Goal: Task Accomplishment & Management: Manage account settings

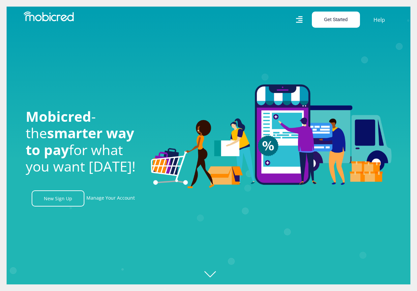
scroll to position [0, 1220]
click at [342, 19] on button "Get Started" at bounding box center [336, 20] width 48 height 16
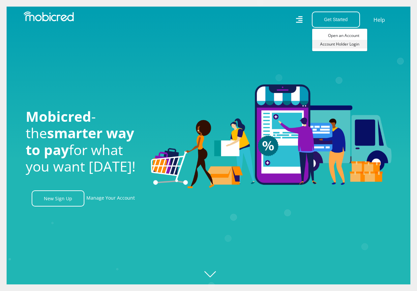
click at [343, 44] on link "Account Holder Login" at bounding box center [339, 44] width 55 height 9
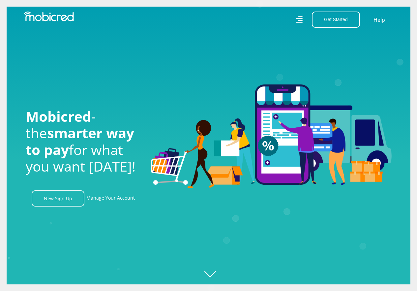
scroll to position [0, 1478]
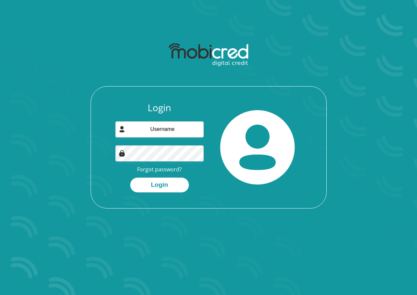
click at [141, 134] on input "email" at bounding box center [159, 130] width 88 height 16
type input "[EMAIL_ADDRESS][DOMAIN_NAME]"
click at [123, 196] on div "Login naveshmarimuthu@gmail.com Forgot password? Login" at bounding box center [208, 155] width 235 height 106
click at [157, 186] on button "Login" at bounding box center [159, 185] width 59 height 15
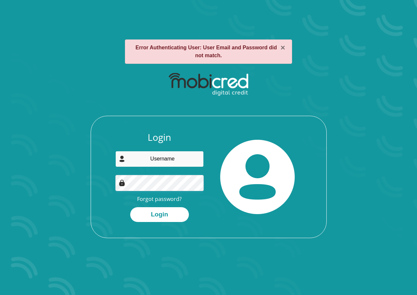
click at [160, 163] on input "email" at bounding box center [159, 159] width 88 height 16
type input "naveshmarimuthu@gmail.com"
click at [163, 199] on link "Forgot password?" at bounding box center [159, 199] width 44 height 7
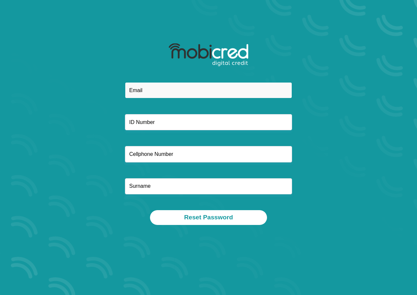
click at [149, 89] on input "email" at bounding box center [208, 90] width 167 height 16
type input "[EMAIL_ADDRESS][DOMAIN_NAME]"
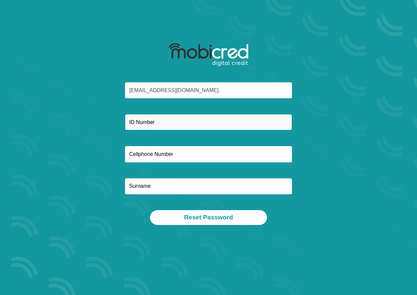
click at [169, 120] on input "text" at bounding box center [208, 122] width 167 height 16
type input "8611055204081"
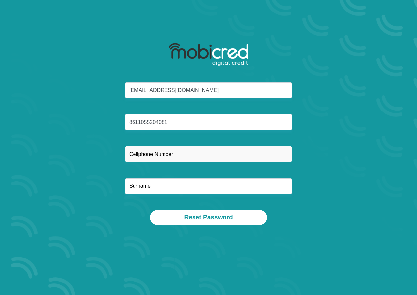
click at [155, 151] on input "text" at bounding box center [208, 154] width 167 height 16
type input "0846212721"
type input "Marimuthu"
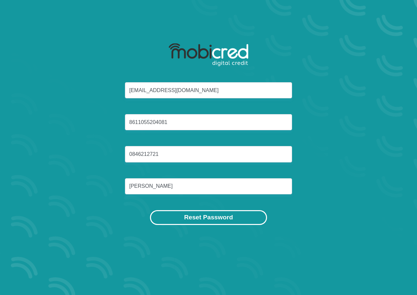
click at [196, 221] on button "Reset Password" at bounding box center [208, 217] width 117 height 15
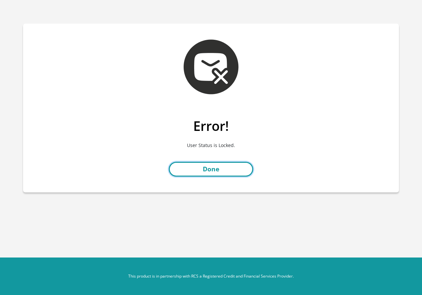
click at [215, 171] on link "Done" at bounding box center [211, 169] width 84 height 15
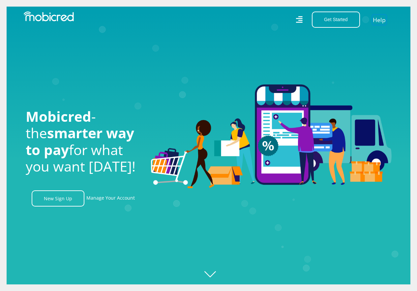
click at [379, 19] on link "Help" at bounding box center [379, 20] width 14 height 10
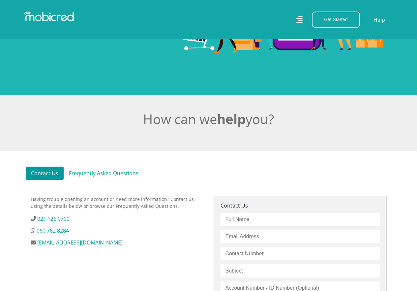
scroll to position [99, 0]
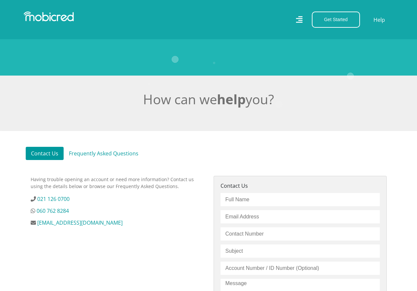
click at [82, 157] on link "Frequently Asked Questions" at bounding box center [104, 153] width 80 height 13
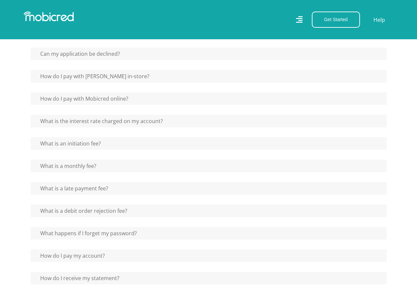
scroll to position [395, 0]
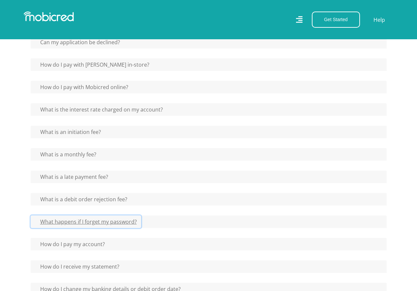
click at [104, 225] on button "What happens if I forget my password?" at bounding box center [86, 221] width 110 height 13
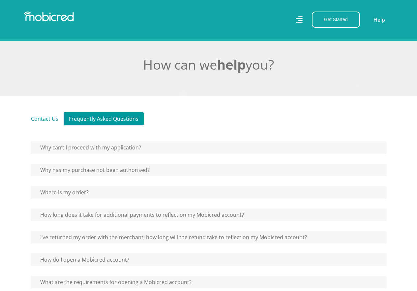
scroll to position [132, 0]
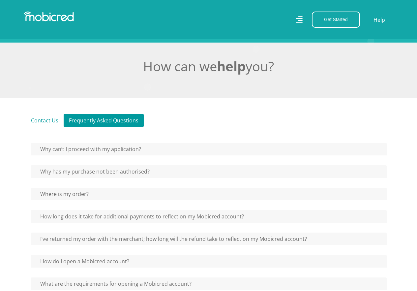
click at [38, 125] on link "Contact Us" at bounding box center [45, 120] width 38 height 13
